Goal: Information Seeking & Learning: Learn about a topic

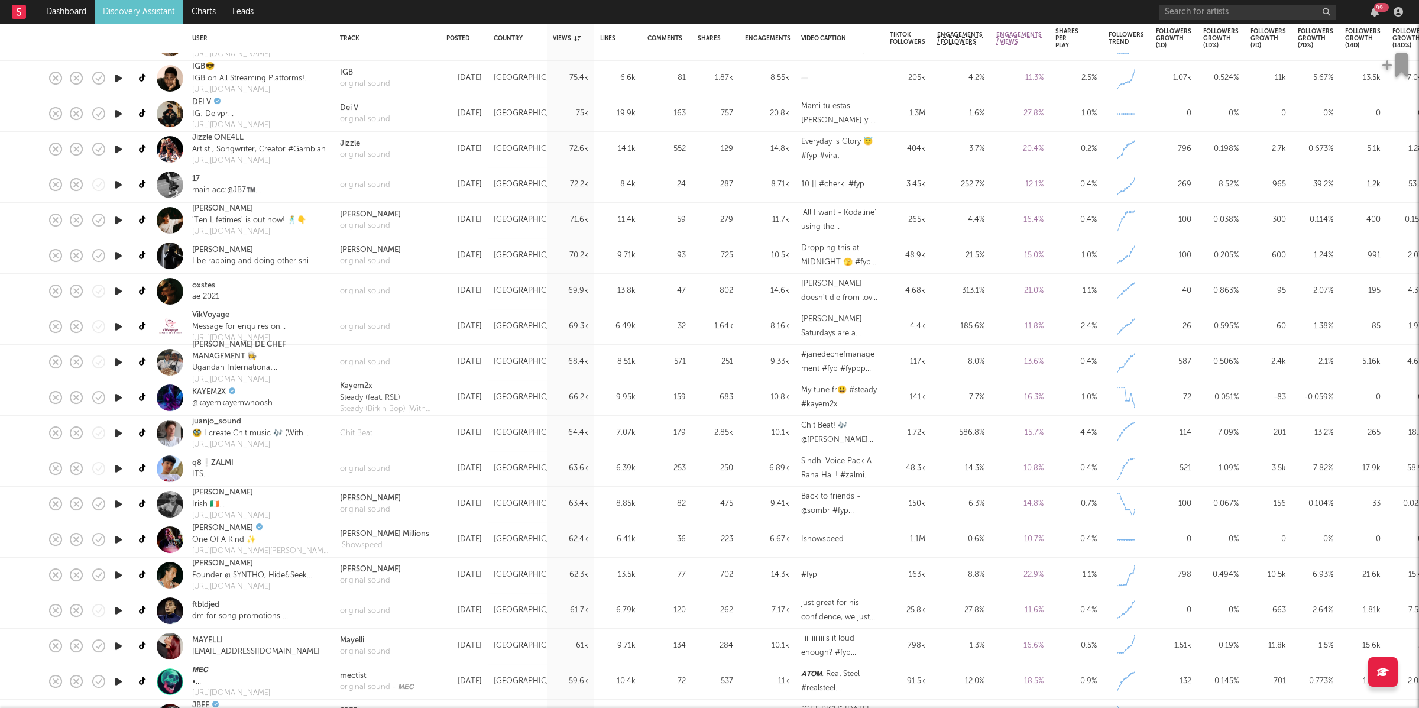
click at [144, 12] on link "Discovery Assistant" at bounding box center [139, 12] width 89 height 24
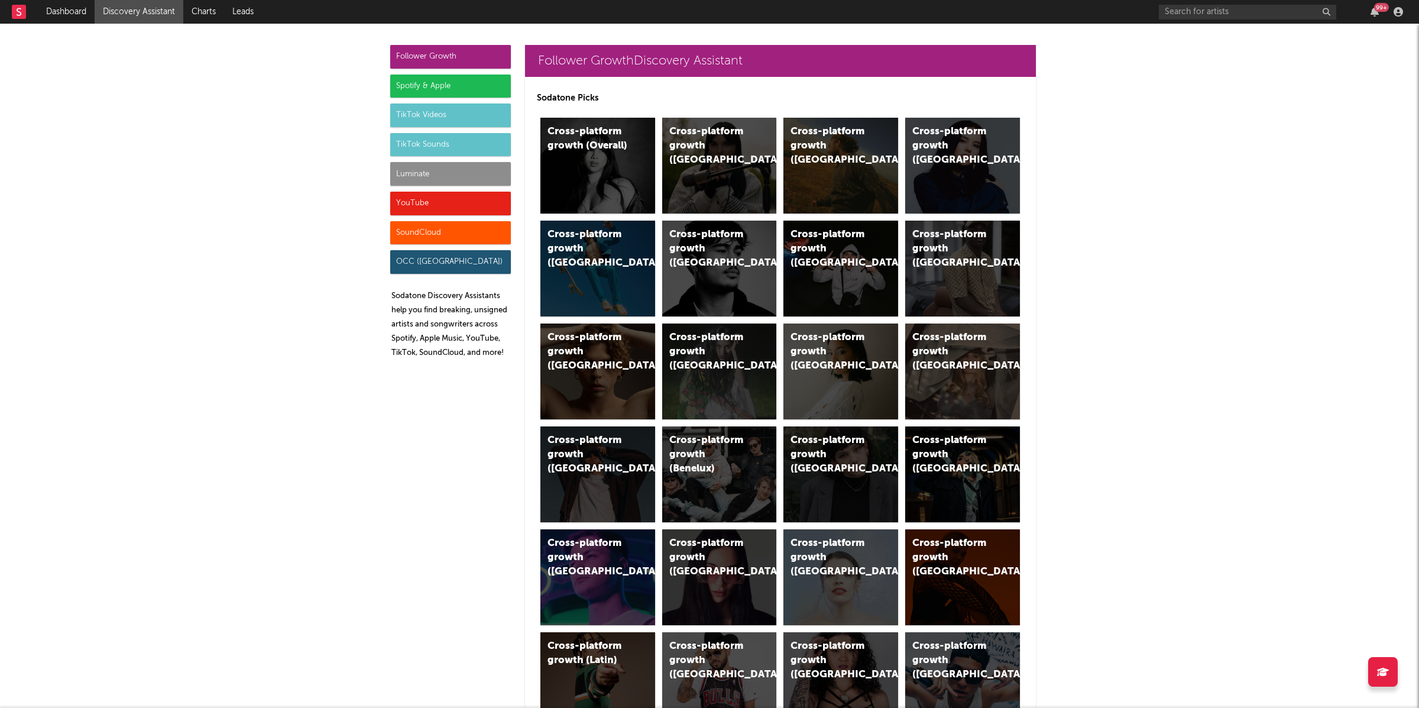
click at [444, 115] on div "TikTok Videos" at bounding box center [450, 115] width 121 height 24
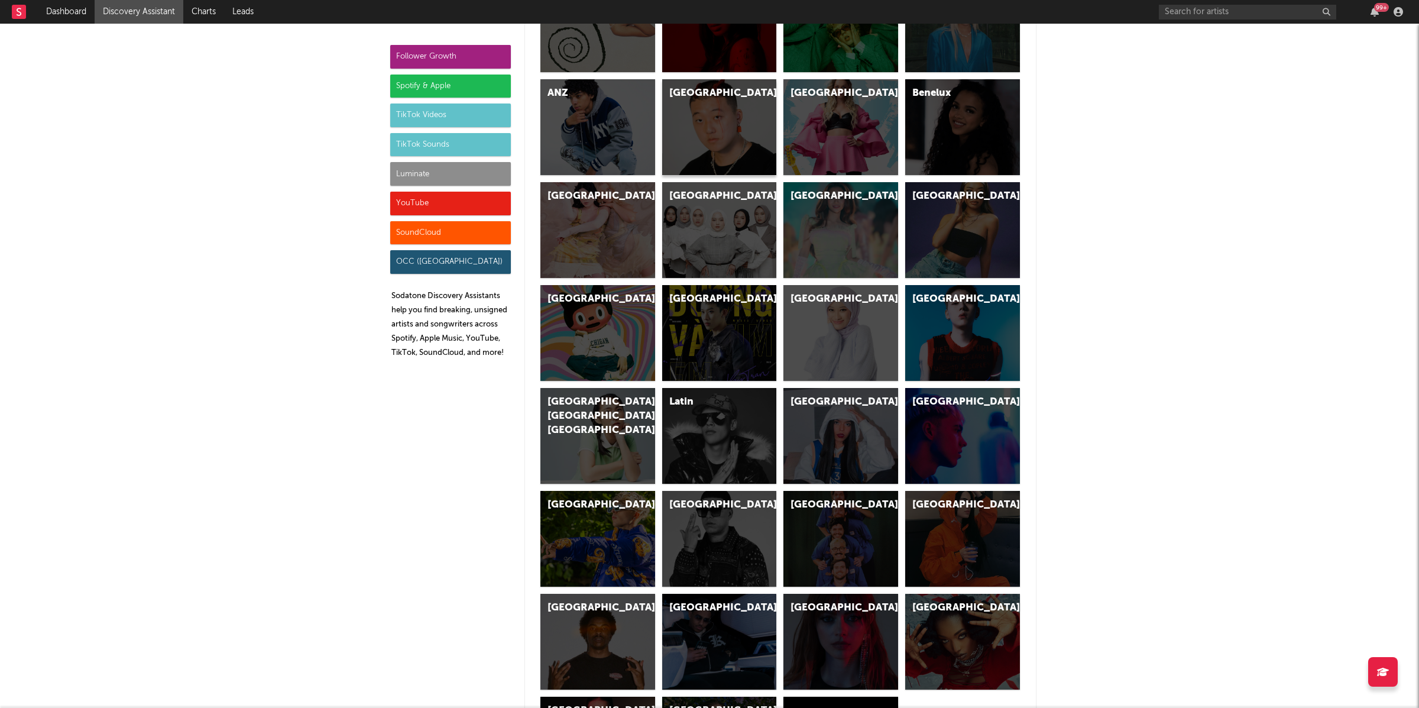
scroll to position [3401, 0]
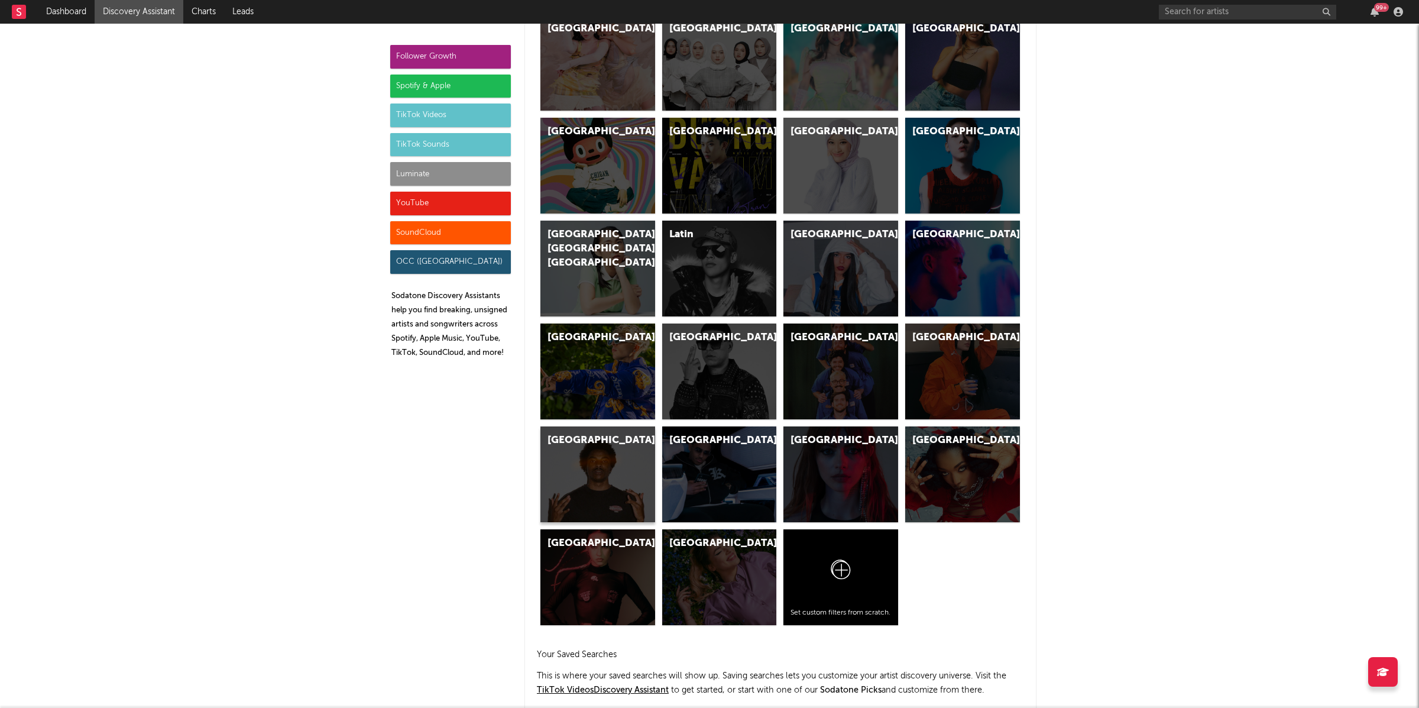
click at [580, 484] on div "[GEOGRAPHIC_DATA]" at bounding box center [597, 474] width 115 height 96
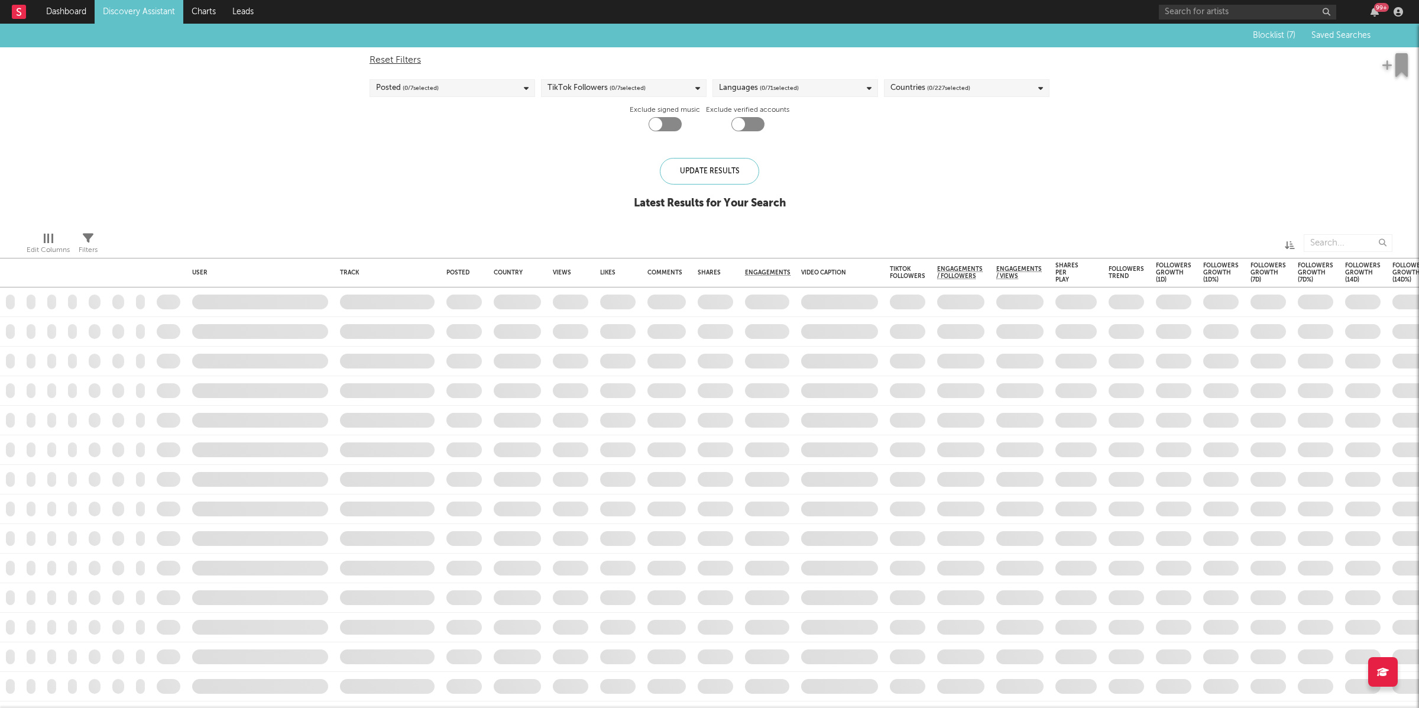
checkbox input "true"
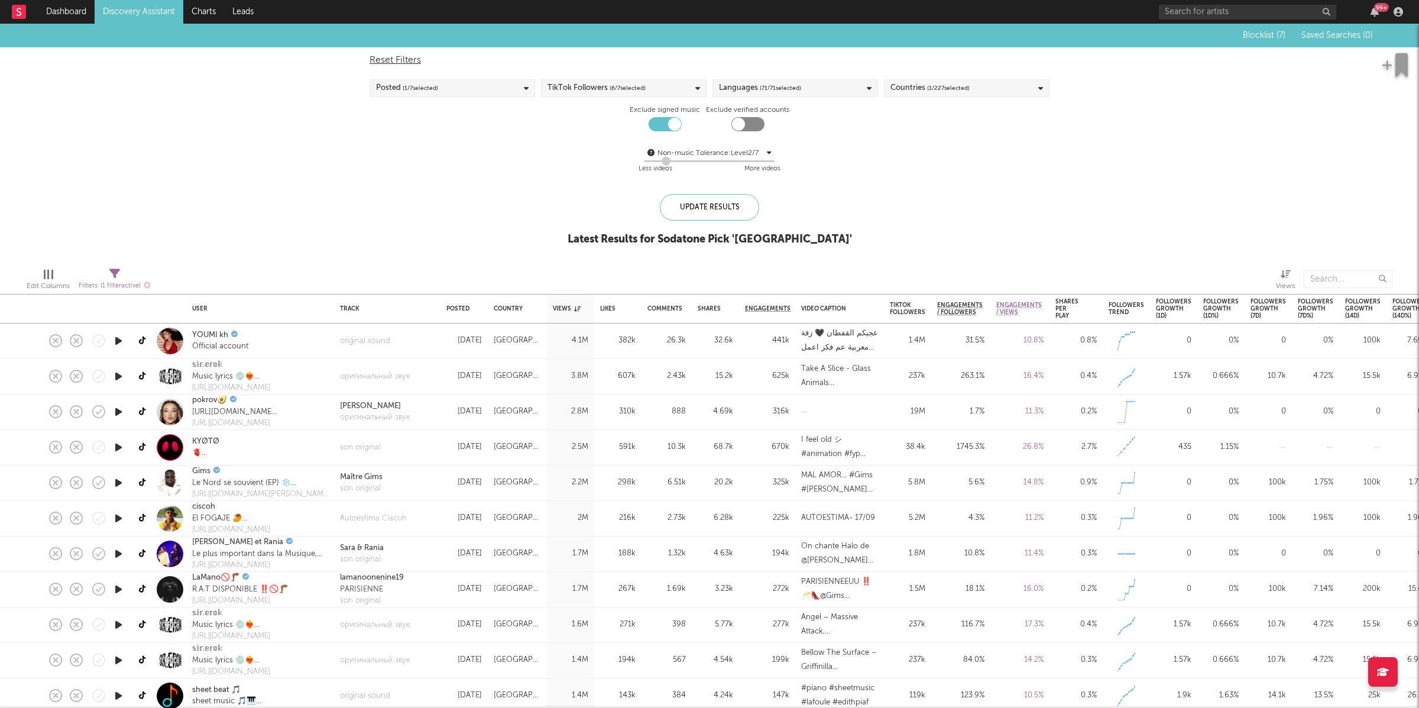
click at [116, 345] on icon "button" at bounding box center [118, 340] width 12 height 15
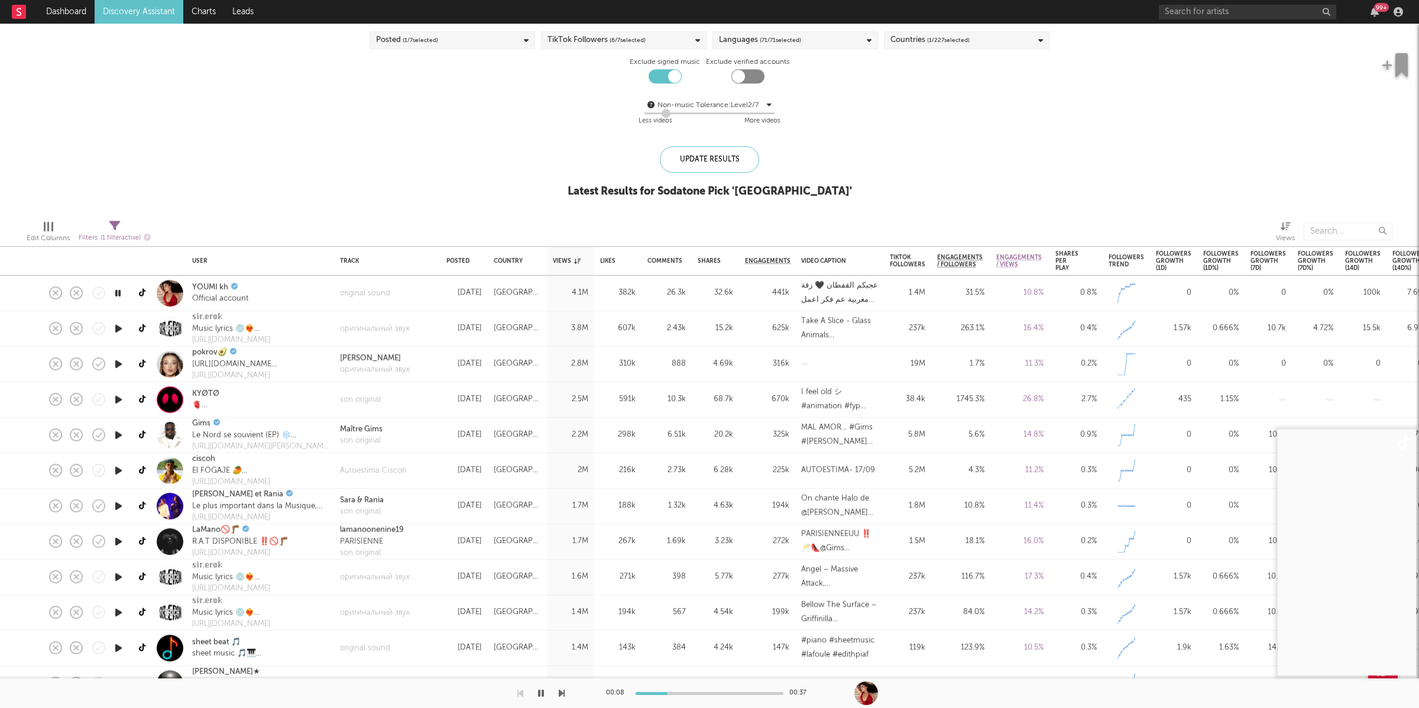
click at [561, 691] on icon "button" at bounding box center [562, 692] width 6 height 9
click at [560, 691] on icon "button" at bounding box center [562, 692] width 6 height 9
click at [559, 695] on icon "button" at bounding box center [562, 692] width 6 height 9
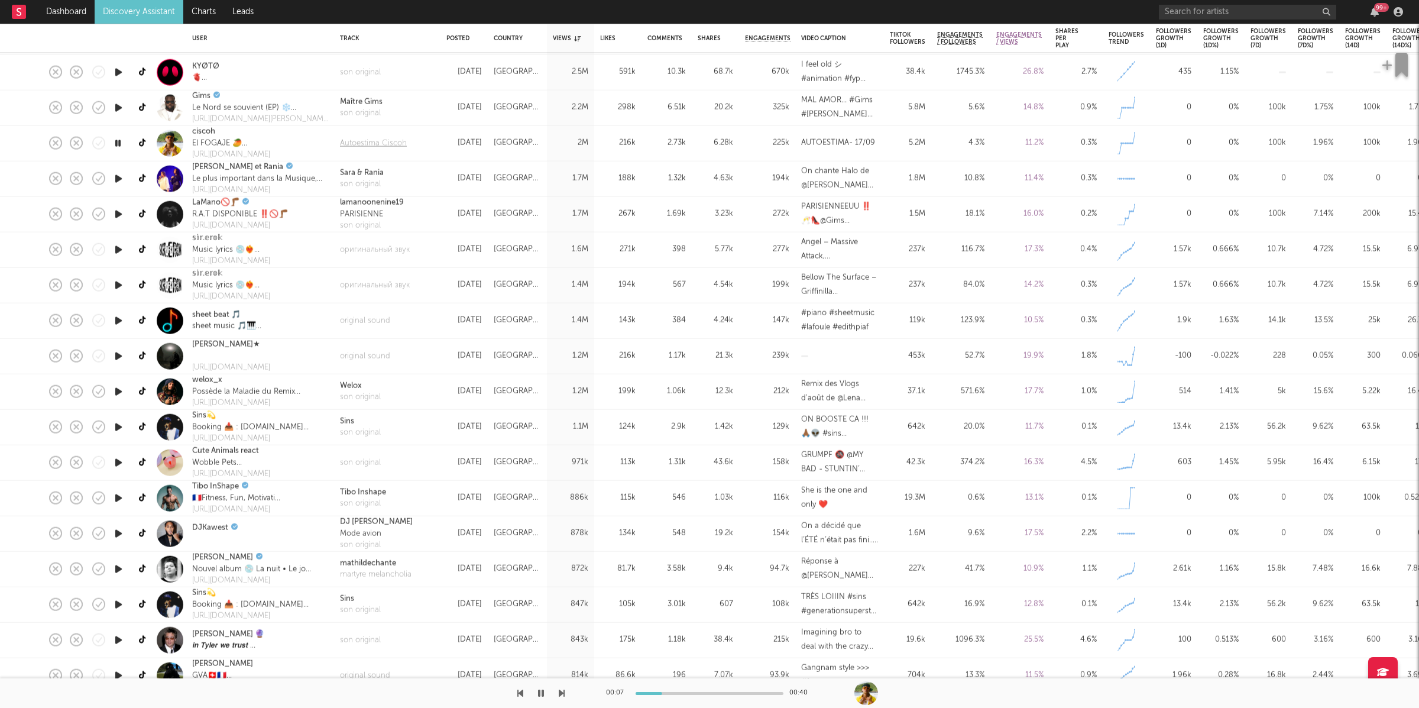
click at [365, 143] on div "Autoestima Ciscoh" at bounding box center [373, 143] width 67 height 12
drag, startPoint x: 540, startPoint y: 695, endPoint x: 531, endPoint y: 687, distance: 11.4
click at [540, 695] on icon "button" at bounding box center [541, 692] width 6 height 9
